Goal: Information Seeking & Learning: Learn about a topic

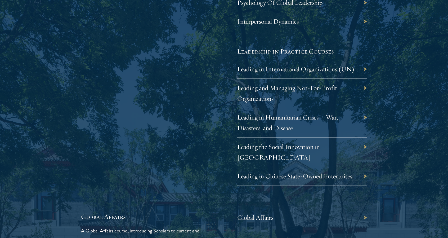
click at [210, 108] on div "Leadership Scholars will choose between an offering of leadership courses, whic…" at bounding box center [146, 12] width 130 height 348
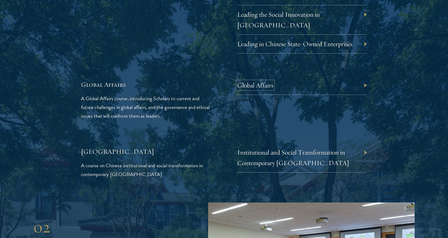
scroll to position [1215, 0]
drag, startPoint x: 292, startPoint y: 146, endPoint x: 284, endPoint y: 143, distance: 8.5
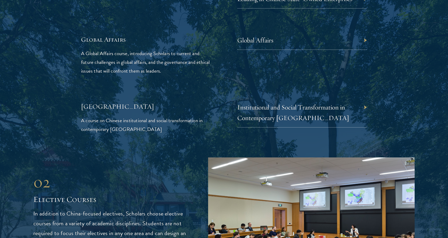
click at [328, 126] on div "01 Core Curriculum 01 Core Curriculum All Schwarzman Scholars share a core curr…" at bounding box center [224, 104] width 382 height 1324
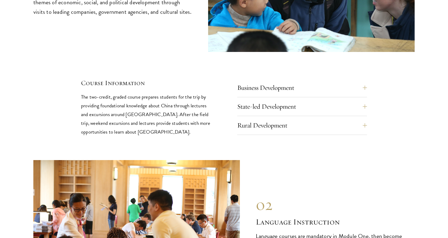
scroll to position [2298, 0]
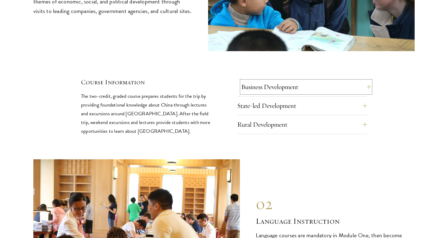
click at [328, 81] on button "Business Development" at bounding box center [306, 87] width 130 height 13
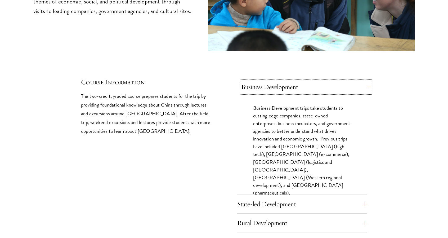
click at [323, 81] on button "Business Development" at bounding box center [306, 87] width 130 height 13
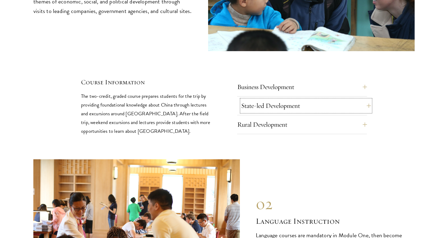
click at [312, 99] on button "State-led Development" at bounding box center [306, 105] width 130 height 13
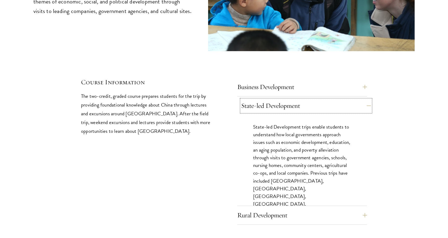
click at [313, 99] on button "State-led Development" at bounding box center [306, 105] width 130 height 13
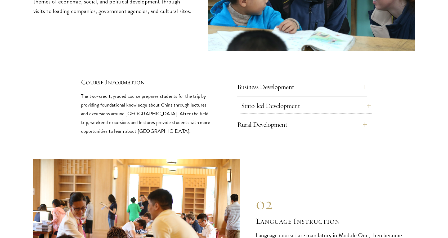
click at [330, 99] on button "State-led Development" at bounding box center [306, 105] width 130 height 13
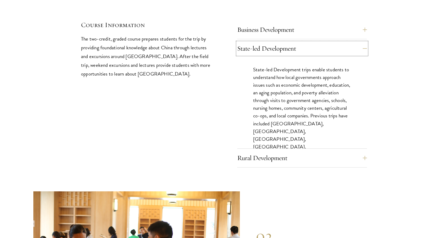
scroll to position [2356, 0]
click at [301, 151] on button "Rural Development" at bounding box center [306, 157] width 130 height 13
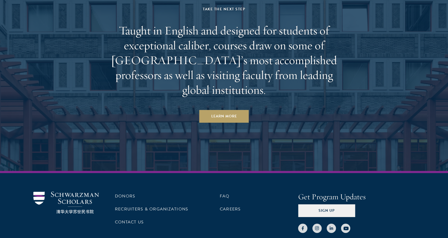
scroll to position [3370, 0]
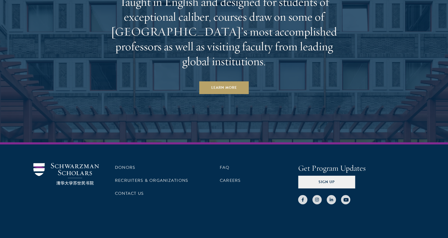
click at [289, 142] on div "Donors Recruiters & Organizations Contact Us FAQ Careers Get Program Updates Si…" at bounding box center [224, 195] width 448 height 107
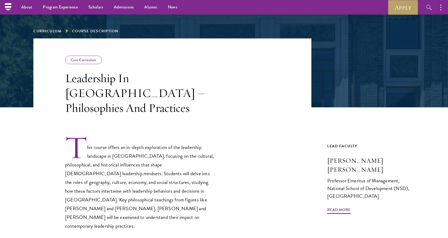
scroll to position [48, 0]
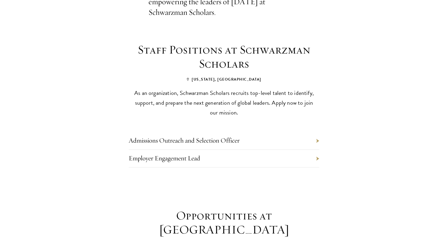
scroll to position [215, 0]
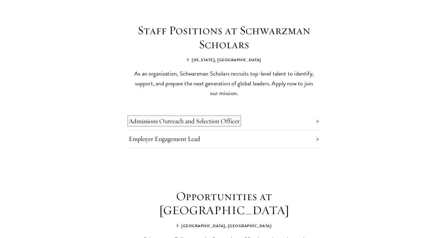
click at [196, 117] on link "Admissions Outreach and Selection Officer" at bounding box center [184, 121] width 111 height 8
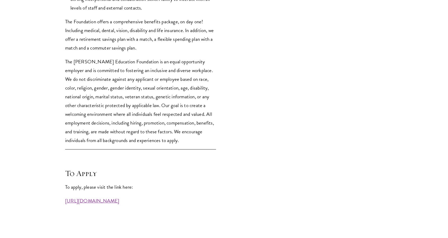
scroll to position [1325, 0]
